Goal: Find specific page/section: Find specific page/section

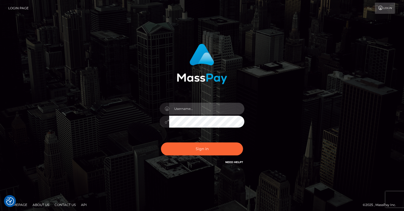
click at [194, 110] on input "text" at bounding box center [206, 109] width 75 height 12
type input "oli.fanvue"
click at [208, 107] on input "text" at bounding box center [206, 109] width 75 height 12
type input "oli.fanvue"
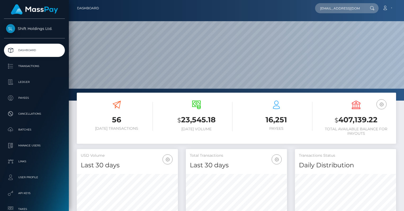
scroll to position [94, 101]
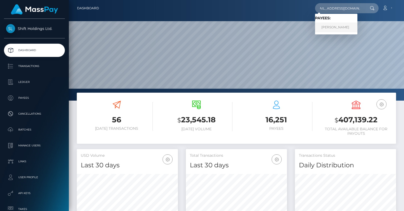
type input "marygfecteau@icloud.com"
click at [339, 24] on link "KATHERINE M FECTEAU" at bounding box center [336, 27] width 42 height 10
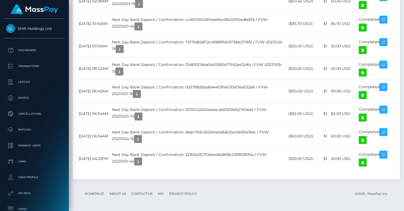
scroll to position [1104, 0]
